Goal: Navigation & Orientation: Find specific page/section

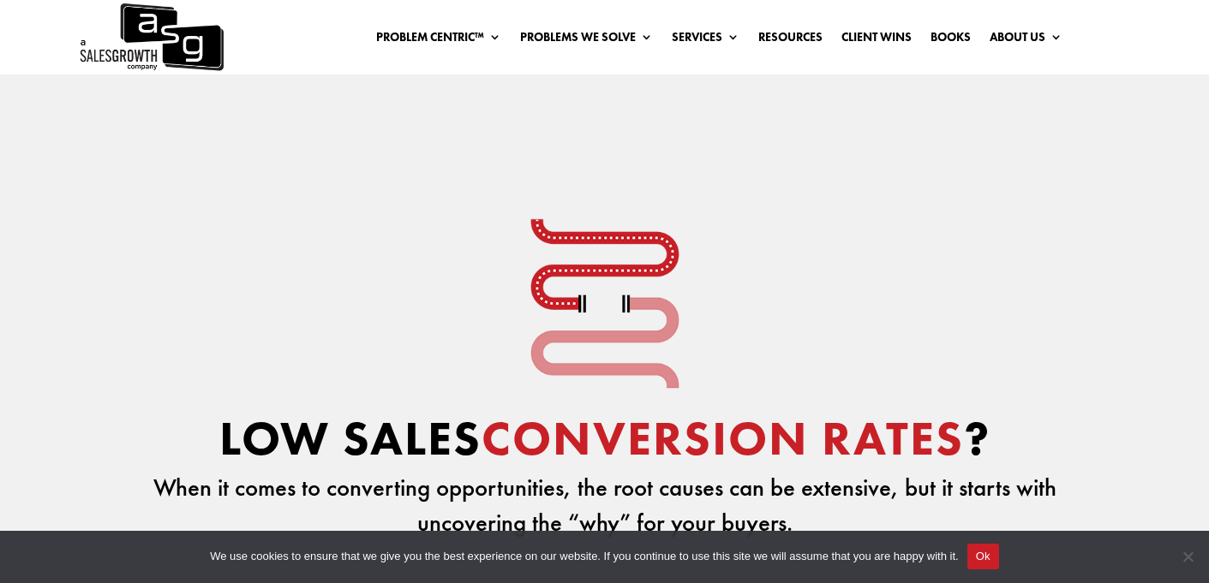
click at [130, 26] on img at bounding box center [151, 37] width 146 height 75
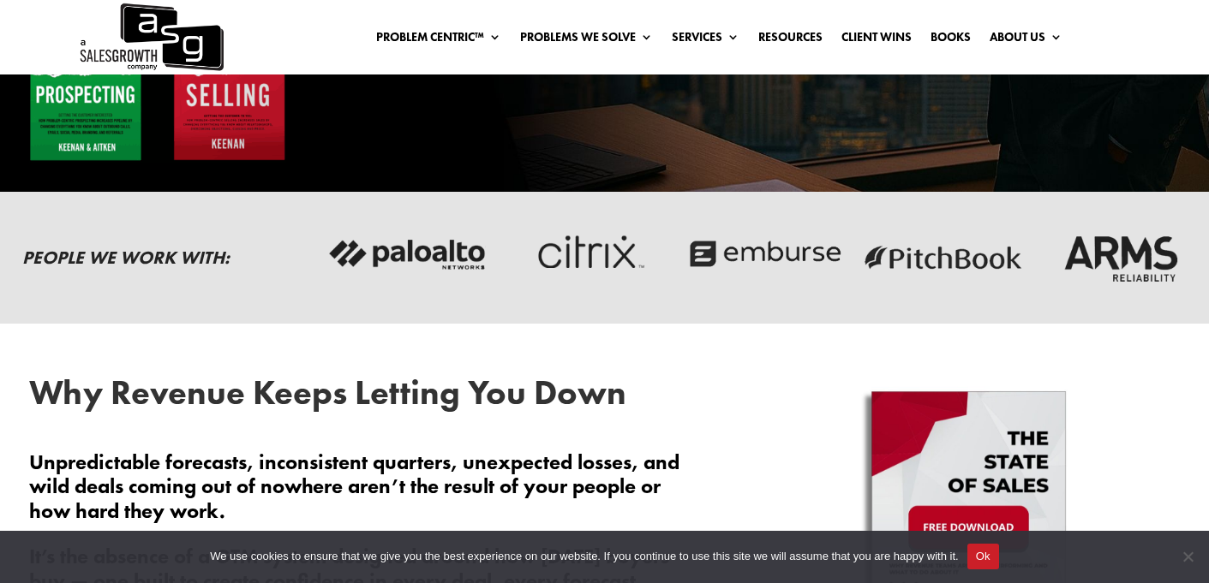
scroll to position [479, 0]
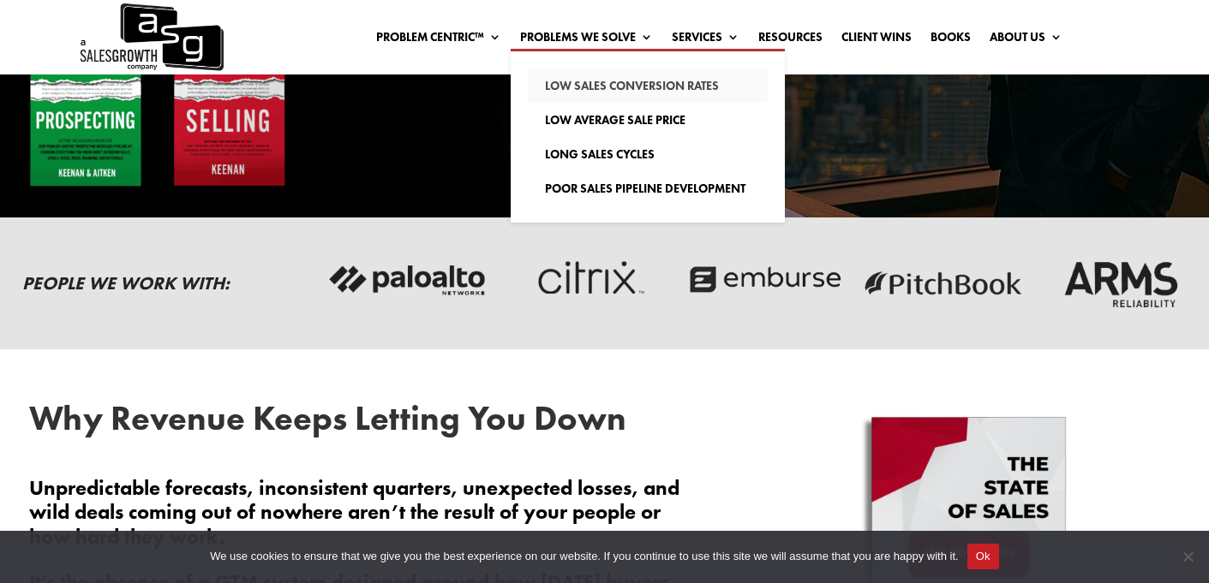
click at [582, 85] on link "Low Sales Conversion Rates" at bounding box center [648, 86] width 240 height 34
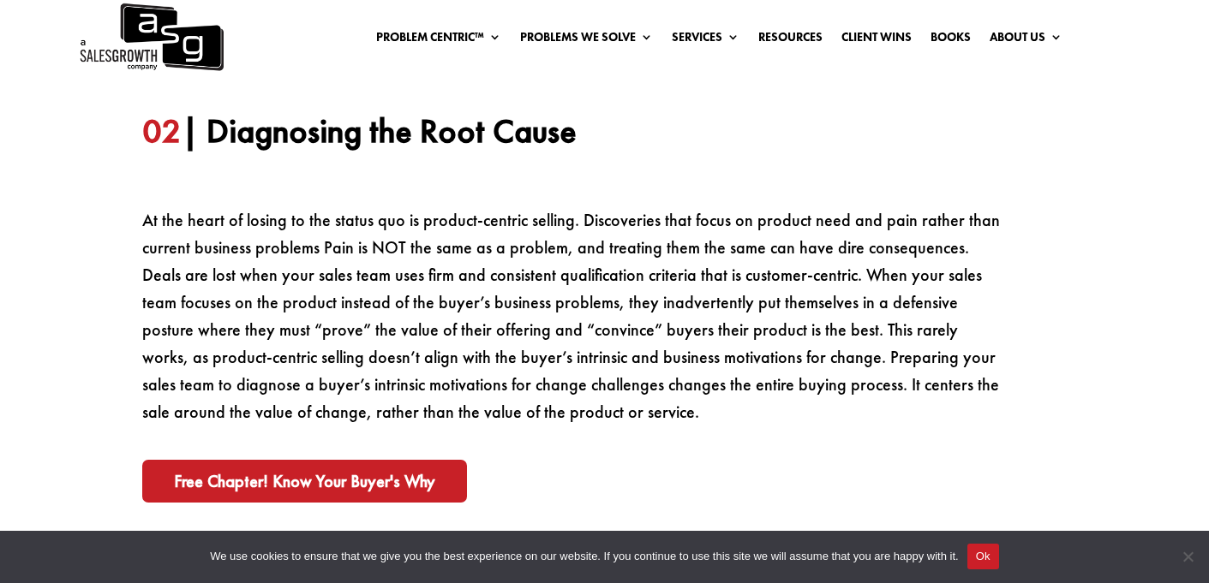
scroll to position [1114, 0]
